Goal: Task Accomplishment & Management: Use online tool/utility

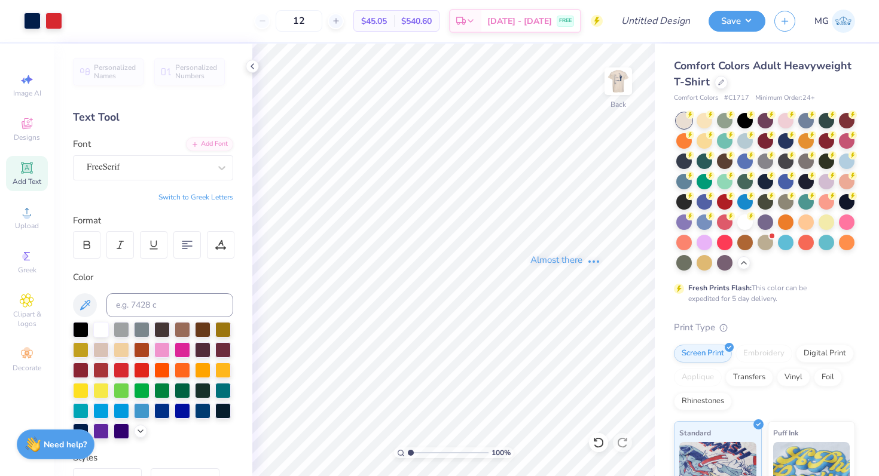
scroll to position [2, 0]
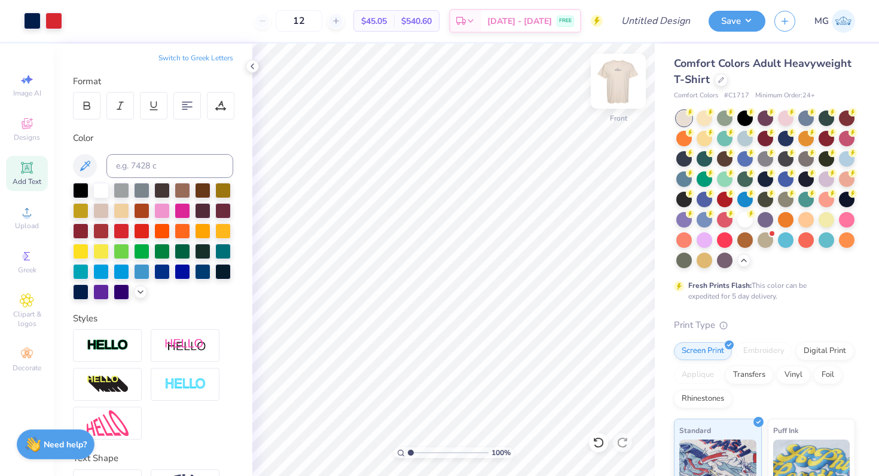
click at [616, 90] on img at bounding box center [618, 81] width 48 height 48
click at [641, 19] on input "Design Title" at bounding box center [670, 21] width 59 height 24
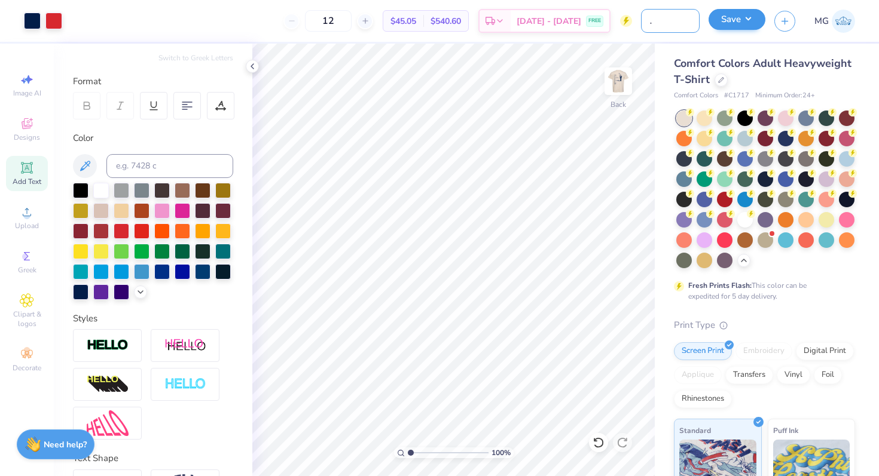
type input "AMA Golf Design"
click at [736, 22] on button "Save" at bounding box center [736, 19] width 57 height 21
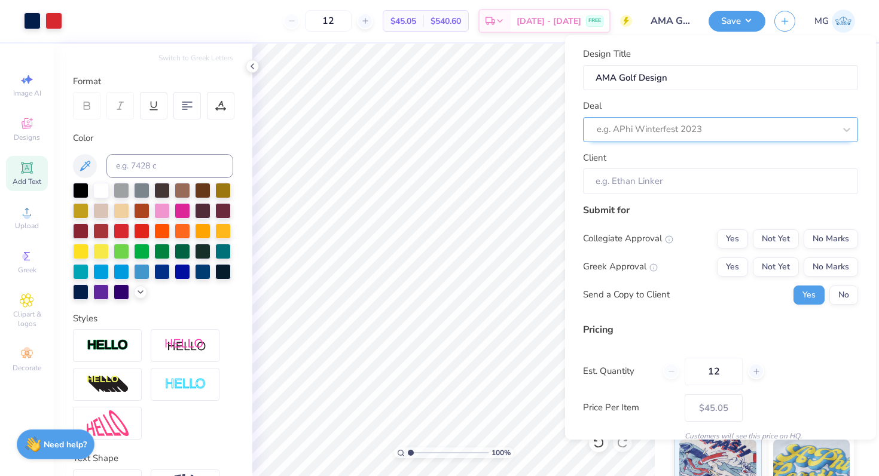
click at [648, 139] on div "e.g. APhi Winterfest 2023" at bounding box center [720, 129] width 275 height 25
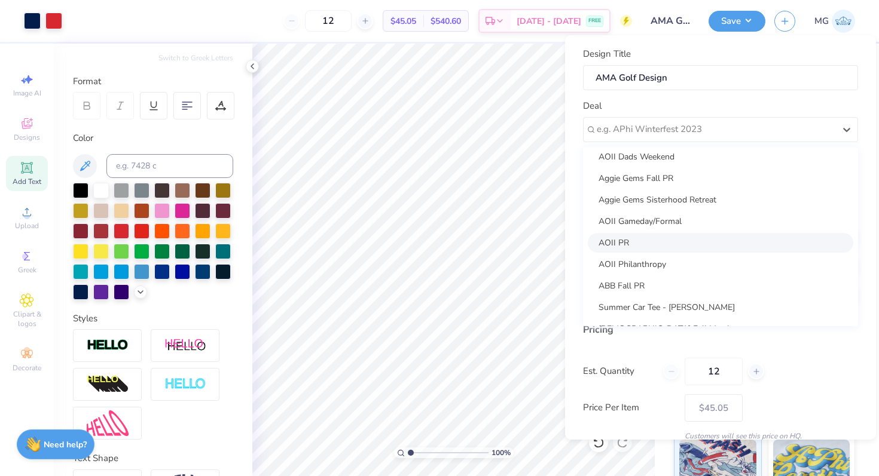
scroll to position [87, 0]
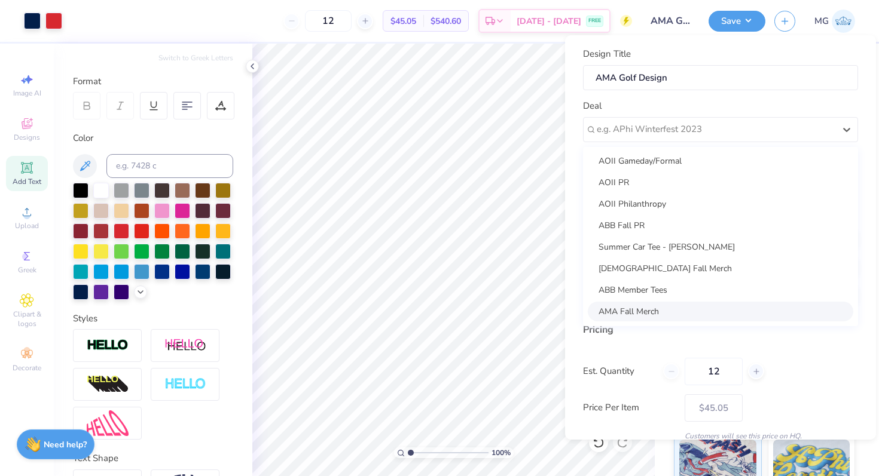
click at [655, 316] on div "AMA Fall Merch" at bounding box center [720, 312] width 265 height 20
type input "[PERSON_NAME]"
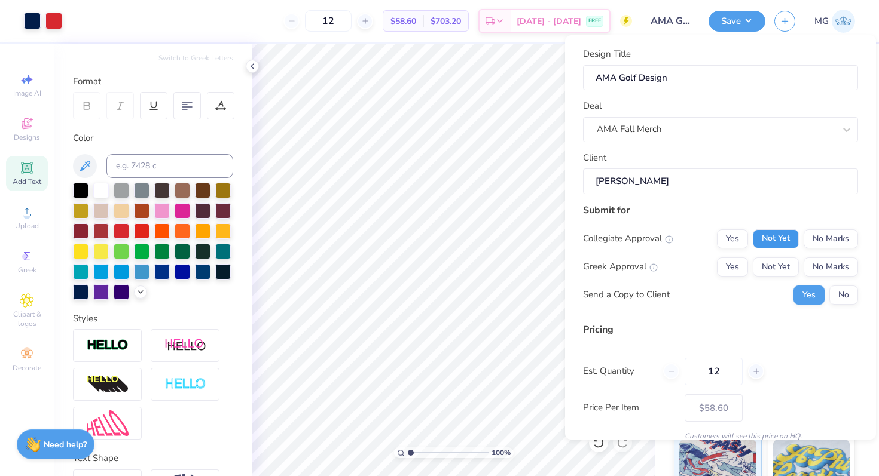
click at [778, 237] on button "Not Yet" at bounding box center [776, 239] width 46 height 19
click at [826, 271] on button "No Marks" at bounding box center [830, 267] width 54 height 19
click at [833, 302] on button "No" at bounding box center [843, 295] width 29 height 19
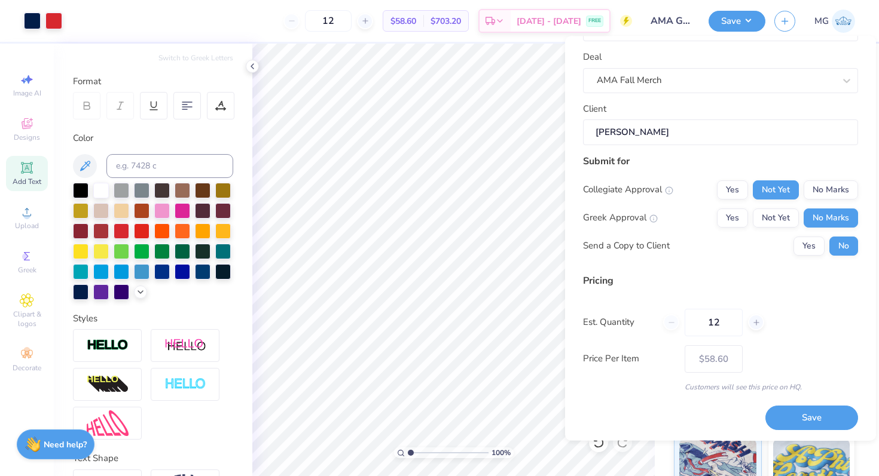
scroll to position [51, 0]
click at [791, 409] on button "Save" at bounding box center [811, 417] width 93 height 25
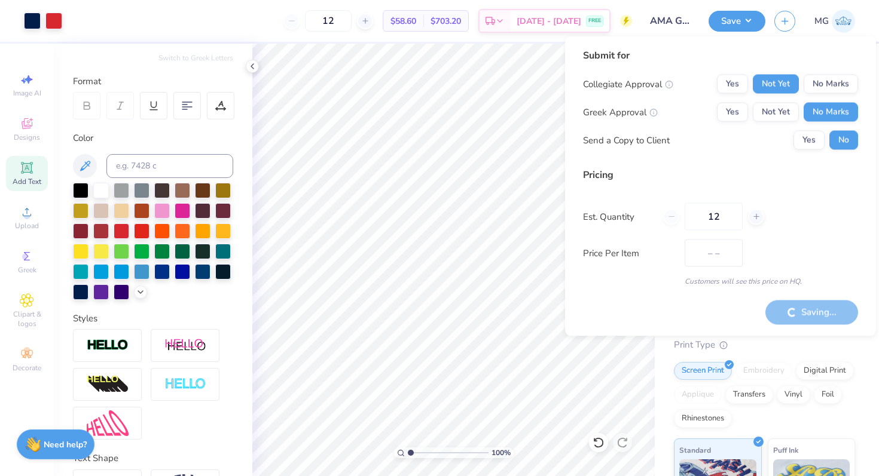
scroll to position [22, 0]
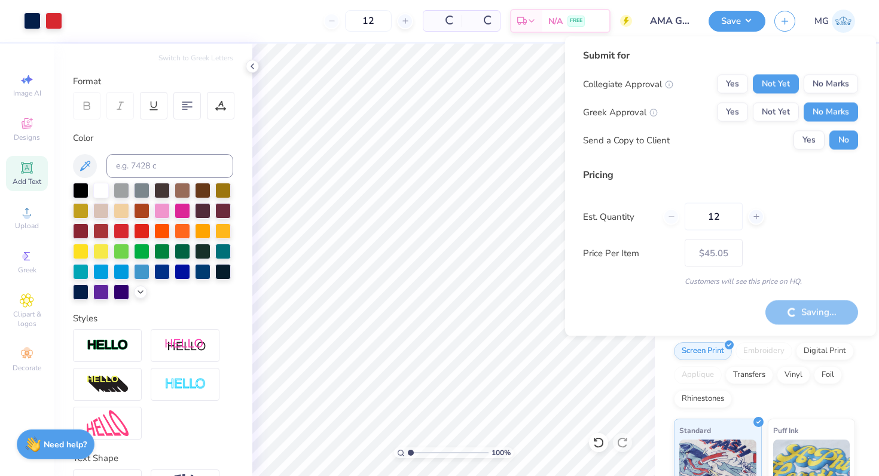
type input "– –"
